Goal: Task Accomplishment & Management: Use online tool/utility

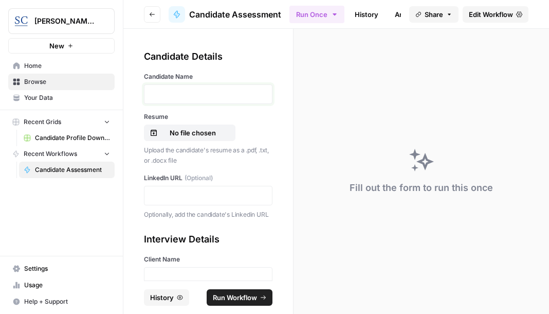
click at [183, 92] on p at bounding box center [208, 94] width 115 height 10
click at [195, 131] on p "No file chosen" at bounding box center [193, 133] width 66 height 10
click at [172, 196] on p at bounding box center [208, 195] width 115 height 10
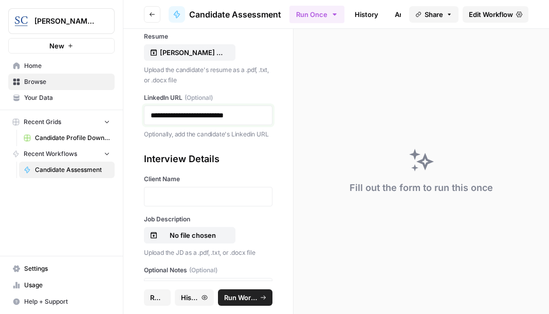
scroll to position [103, 0]
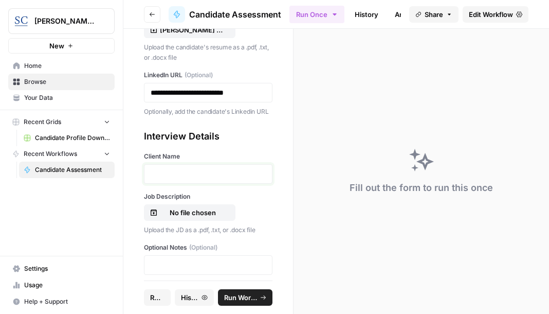
click at [176, 179] on p at bounding box center [208, 174] width 115 height 10
click at [188, 218] on p "No file chosen" at bounding box center [193, 212] width 66 height 10
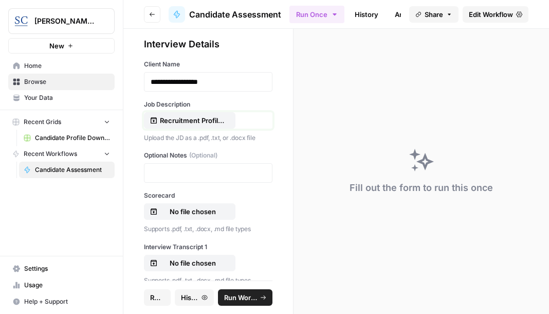
scroll to position [206, 0]
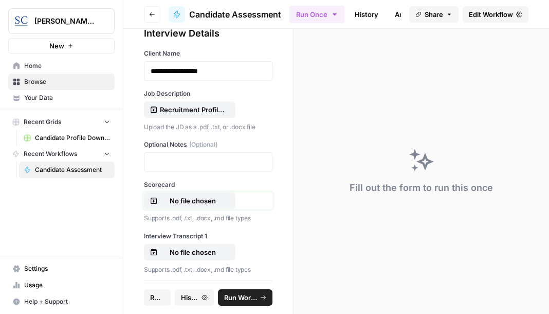
click at [197, 206] on p "No file chosen" at bounding box center [193, 200] width 66 height 10
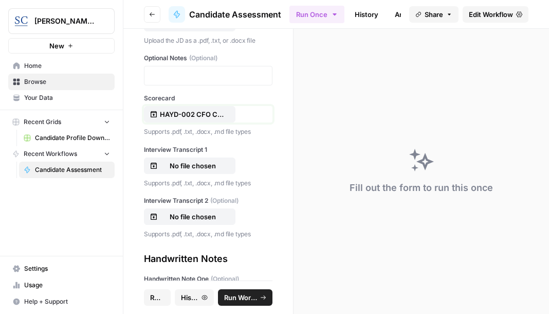
scroll to position [309, 0]
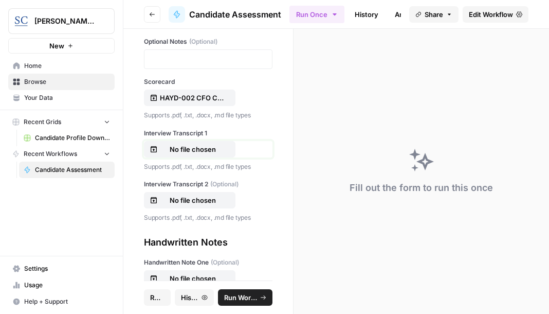
click at [186, 154] on p "No file chosen" at bounding box center [193, 149] width 66 height 10
click at [200, 205] on p "No file chosen" at bounding box center [193, 200] width 66 height 10
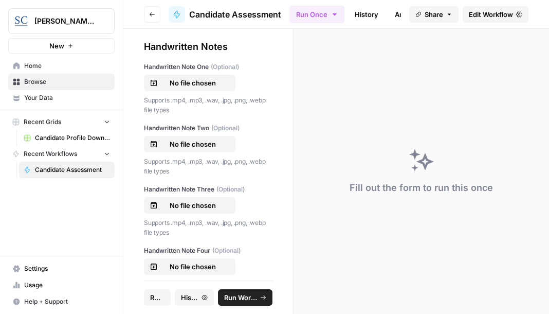
scroll to position [526, 0]
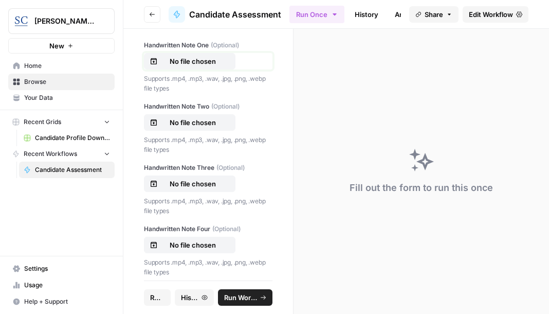
click at [181, 66] on p "No file chosen" at bounding box center [193, 61] width 66 height 10
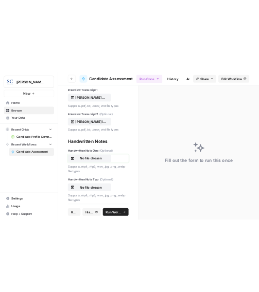
scroll to position [399, 0]
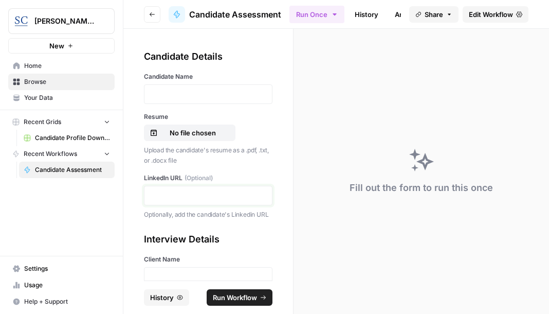
click at [176, 197] on p at bounding box center [208, 195] width 115 height 10
click at [175, 94] on p at bounding box center [208, 94] width 115 height 10
click at [187, 132] on p "No file chosen" at bounding box center [193, 133] width 66 height 10
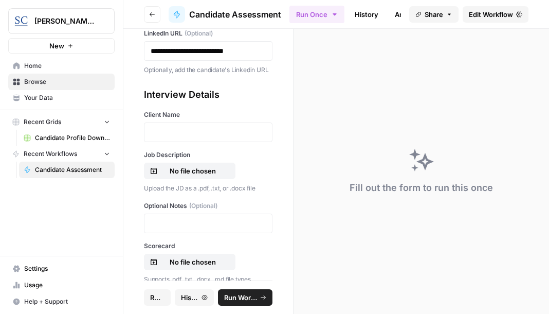
scroll to position [154, 0]
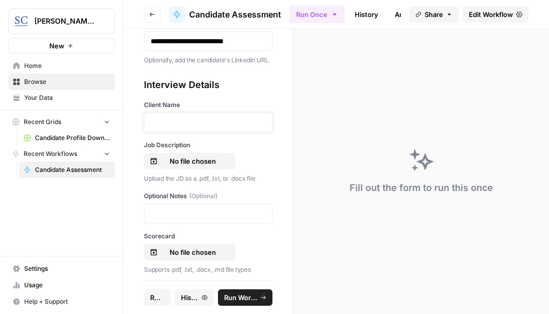
click at [163, 128] on p at bounding box center [208, 122] width 115 height 10
click at [182, 166] on p "No file chosen" at bounding box center [193, 161] width 66 height 10
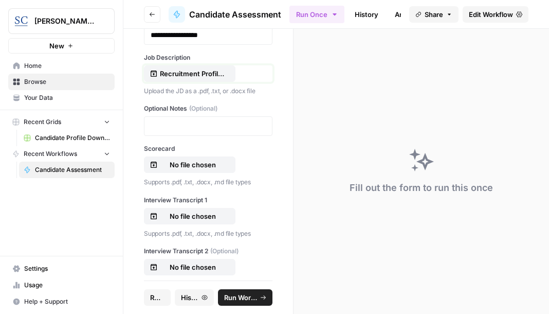
scroll to position [257, 0]
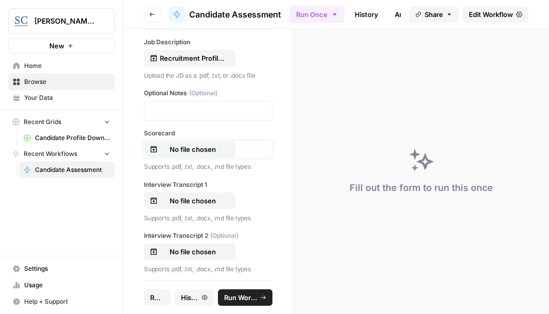
click at [189, 154] on p "No file chosen" at bounding box center [193, 149] width 66 height 10
click at [206, 206] on p "No file chosen" at bounding box center [193, 200] width 66 height 10
click at [218, 257] on p "No file chosen" at bounding box center [193, 251] width 66 height 10
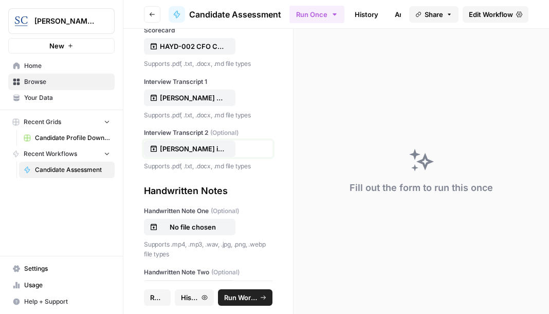
scroll to position [412, 0]
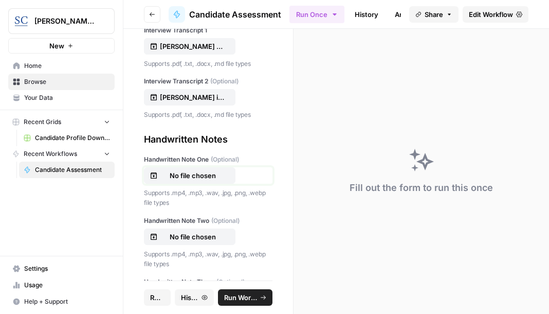
click at [196, 181] on p "No file chosen" at bounding box center [193, 175] width 66 height 10
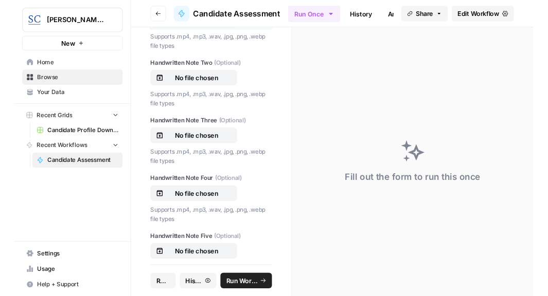
scroll to position [604, 0]
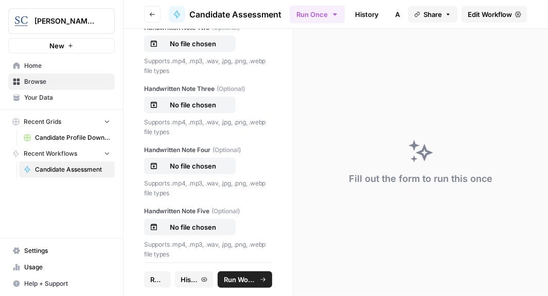
click at [240, 278] on span "Run Workflow" at bounding box center [240, 280] width 33 height 10
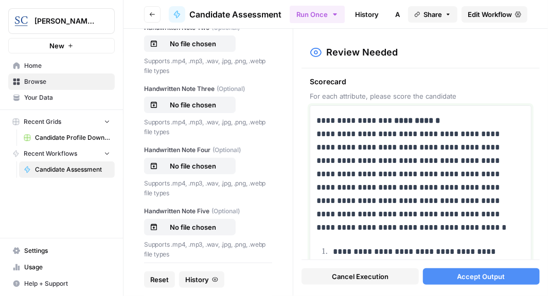
click at [447, 117] on p "**********" at bounding box center [416, 174] width 201 height 120
click at [440, 118] on p "**********" at bounding box center [416, 174] width 201 height 120
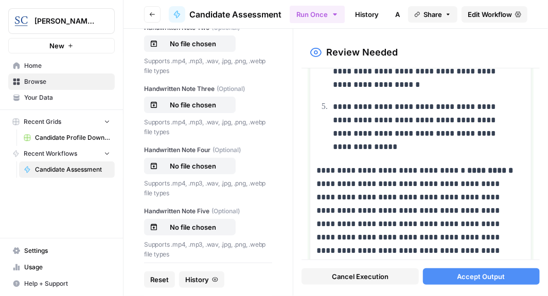
scroll to position [360, 0]
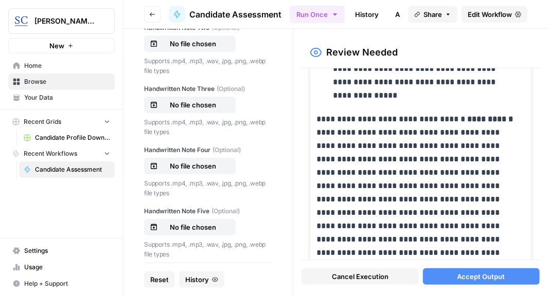
click at [504, 119] on p "**********" at bounding box center [416, 193] width 201 height 160
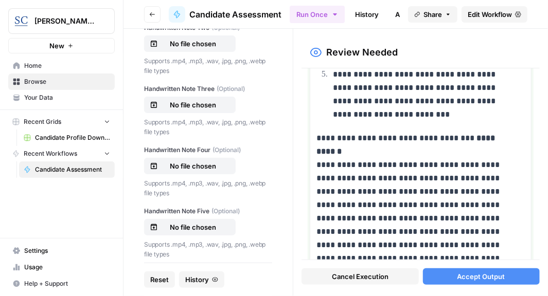
scroll to position [772, 0]
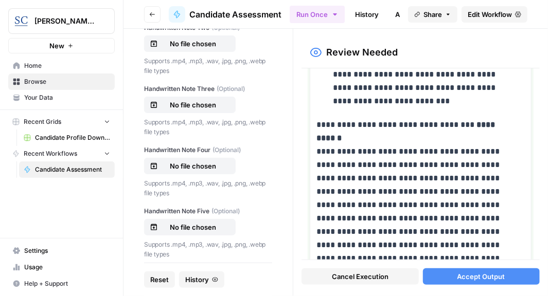
click at [505, 123] on p "**********" at bounding box center [416, 231] width 201 height 227
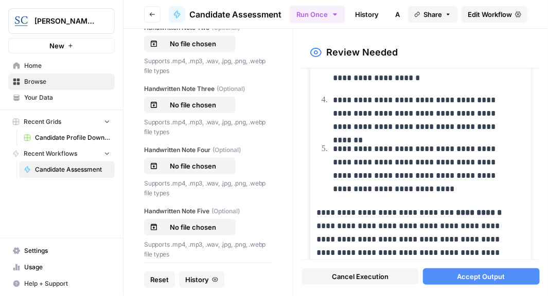
scroll to position [1235, 0]
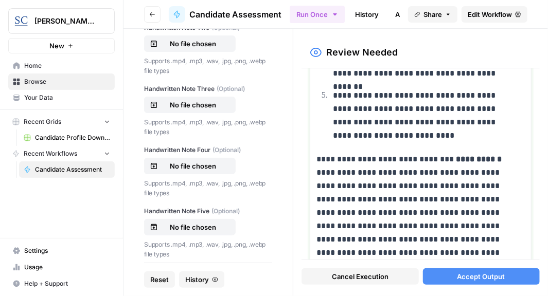
click at [508, 157] on p "**********" at bounding box center [416, 233] width 201 height 160
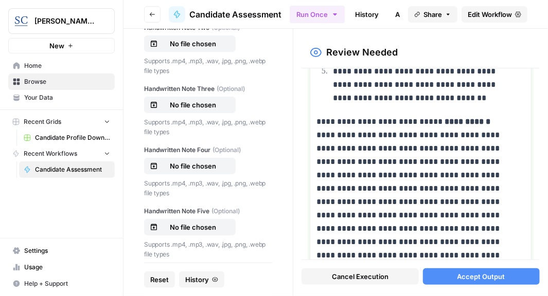
scroll to position [1698, 0]
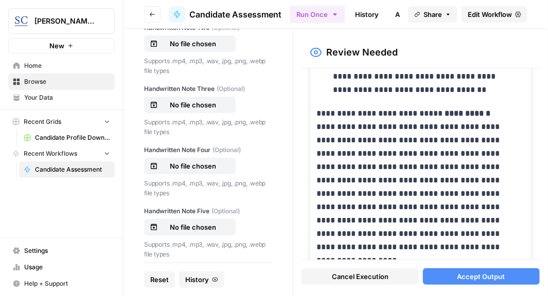
click at [485, 109] on p "**********" at bounding box center [416, 180] width 201 height 147
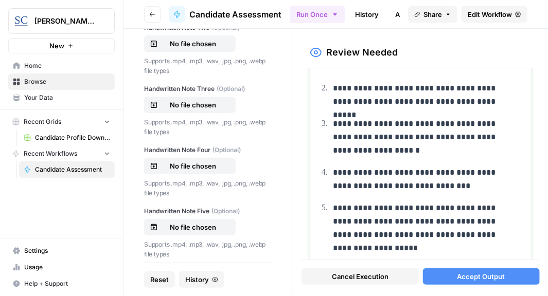
scroll to position [1914, 0]
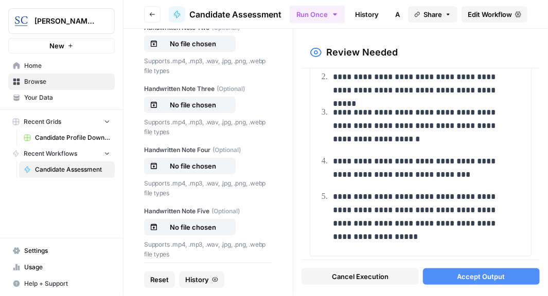
click at [472, 277] on span "Accept Output" at bounding box center [481, 277] width 48 height 10
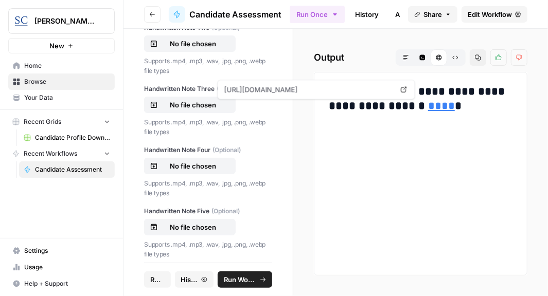
click at [428, 107] on link "****" at bounding box center [441, 105] width 27 height 11
